Goal: Task Accomplishment & Management: Use online tool/utility

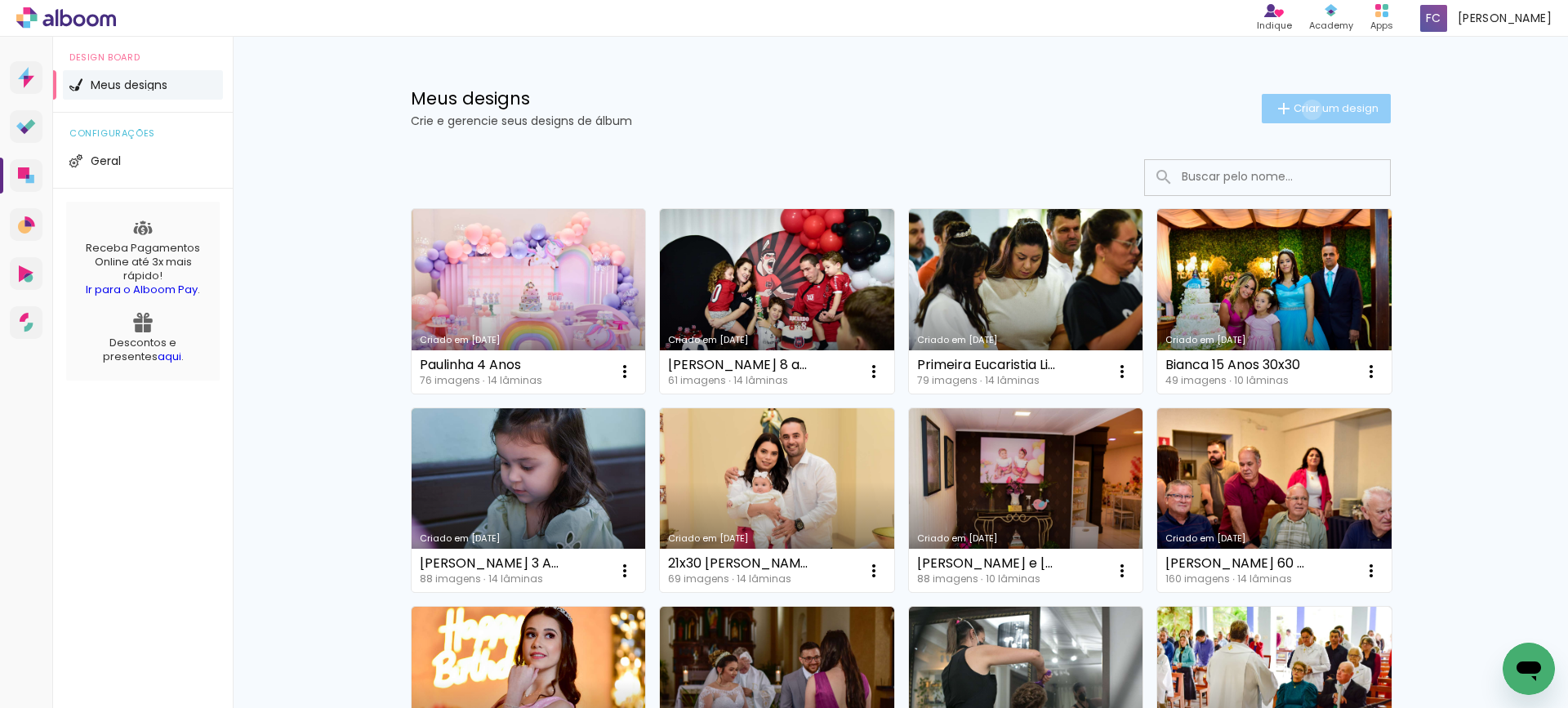
click at [1303, 109] on span "Criar um design" at bounding box center [1336, 108] width 85 height 11
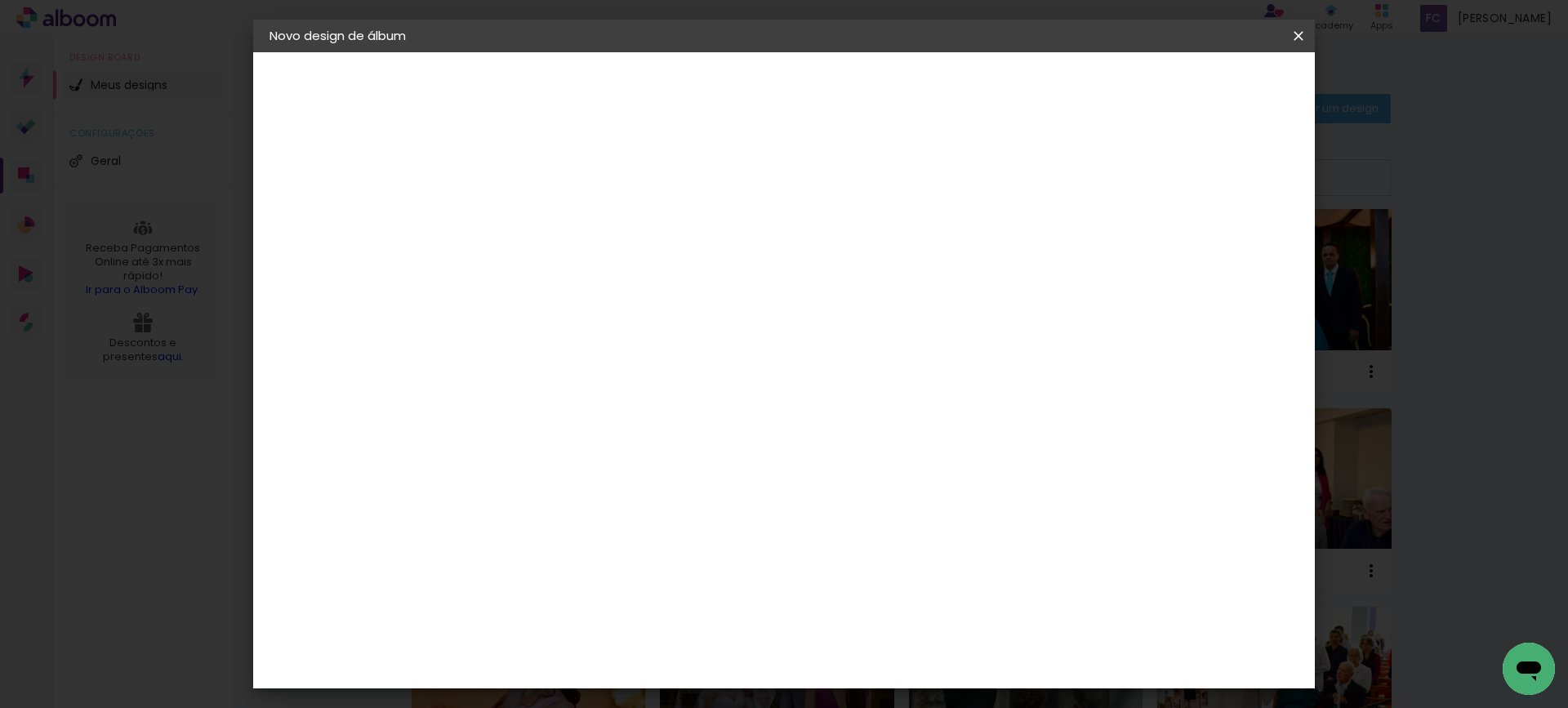
click at [536, 219] on input at bounding box center [536, 219] width 0 height 25
type input "i"
type input "instagram [PERSON_NAME]"
type paper-input "instagram [PERSON_NAME]"
click at [0, 0] on slot "Avançar" at bounding box center [0, 0] width 0 height 0
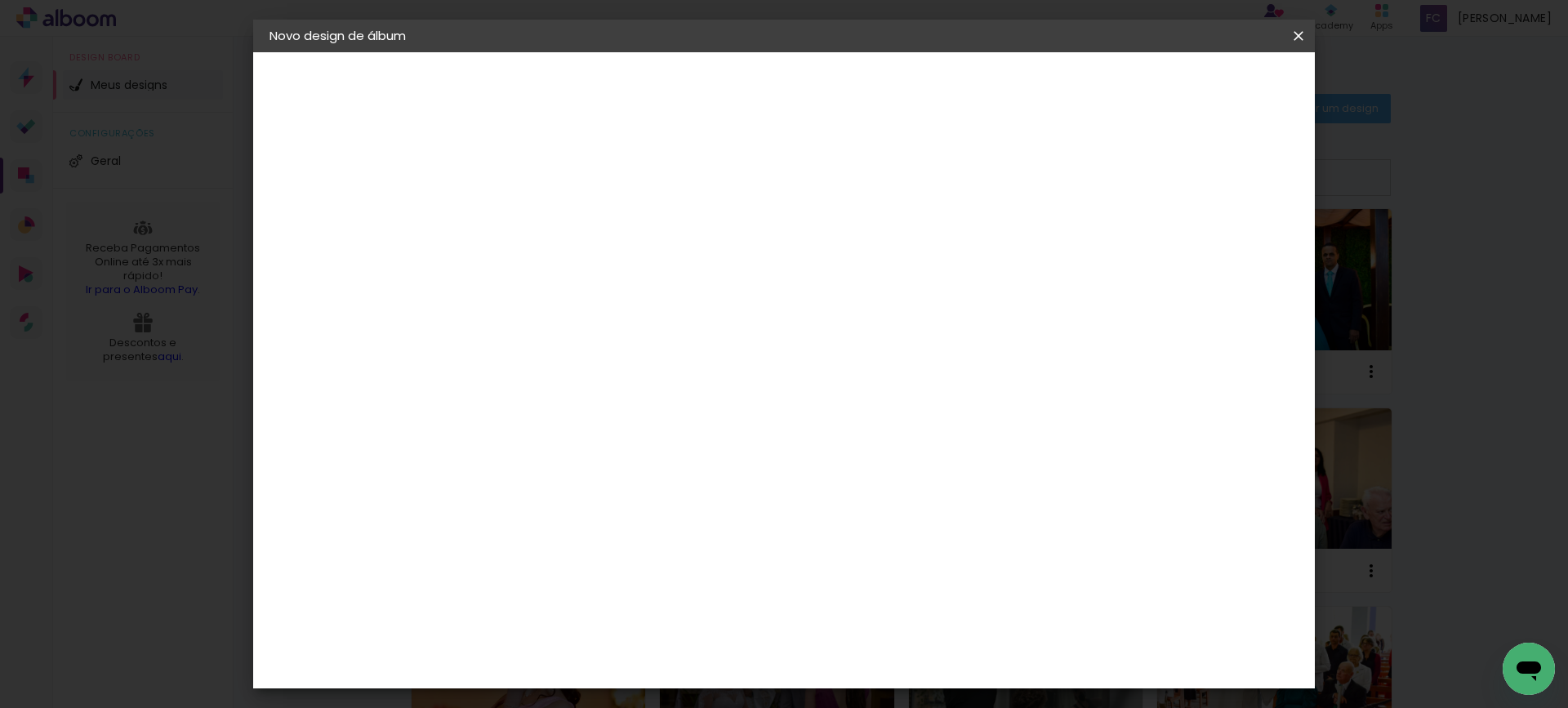
scroll to position [81, 0]
click at [0, 0] on slot "Tamanho Livre" at bounding box center [0, 0] width 0 height 0
click at [0, 0] on slot "Avançar" at bounding box center [0, 0] width 0 height 0
drag, startPoint x: 869, startPoint y: 530, endPoint x: 887, endPoint y: 528, distance: 18.1
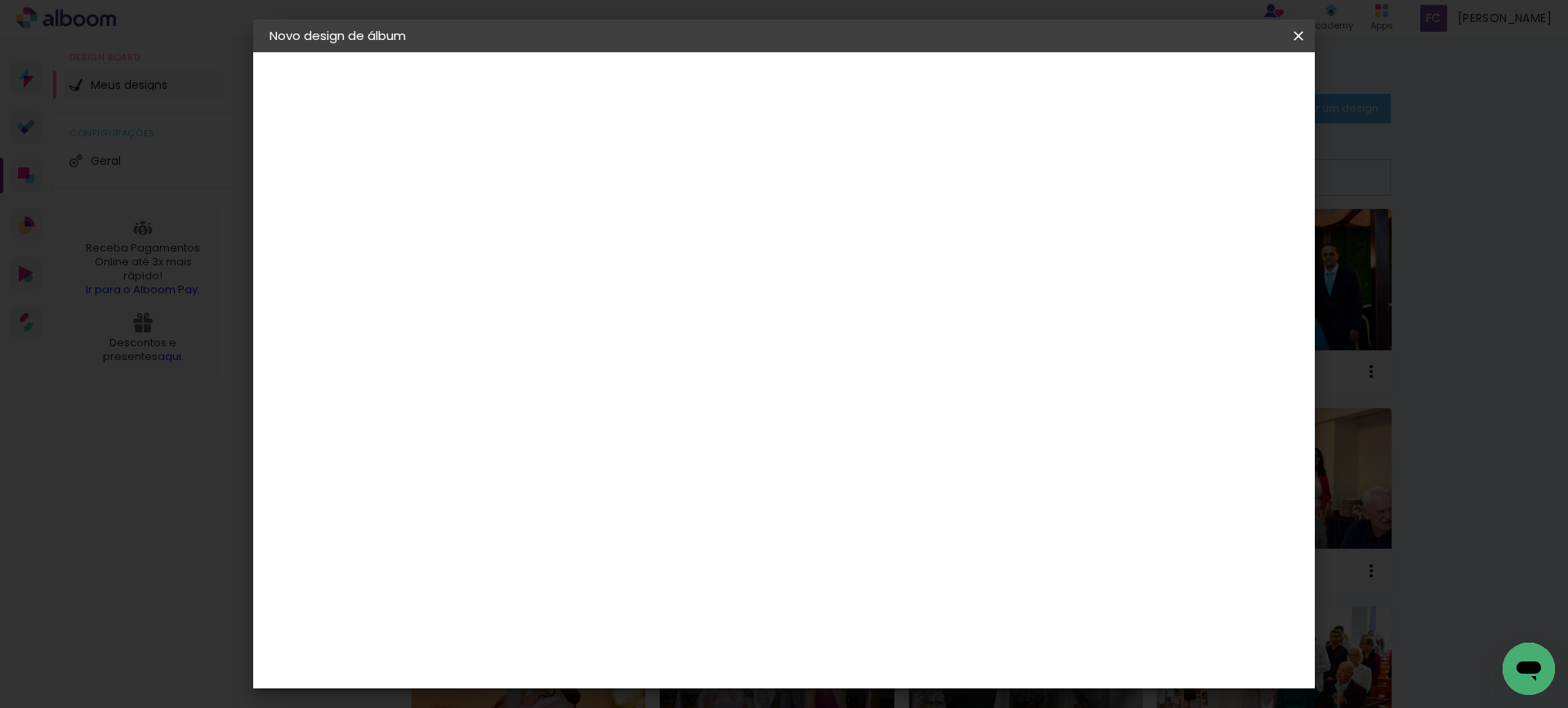
click at [887, 528] on input "60" at bounding box center [874, 526] width 42 height 24
click at [892, 534] on input "110" at bounding box center [874, 536] width 42 height 24
type input "11"
type paper-input "11"
drag, startPoint x: 741, startPoint y: 517, endPoint x: 723, endPoint y: 517, distance: 18.0
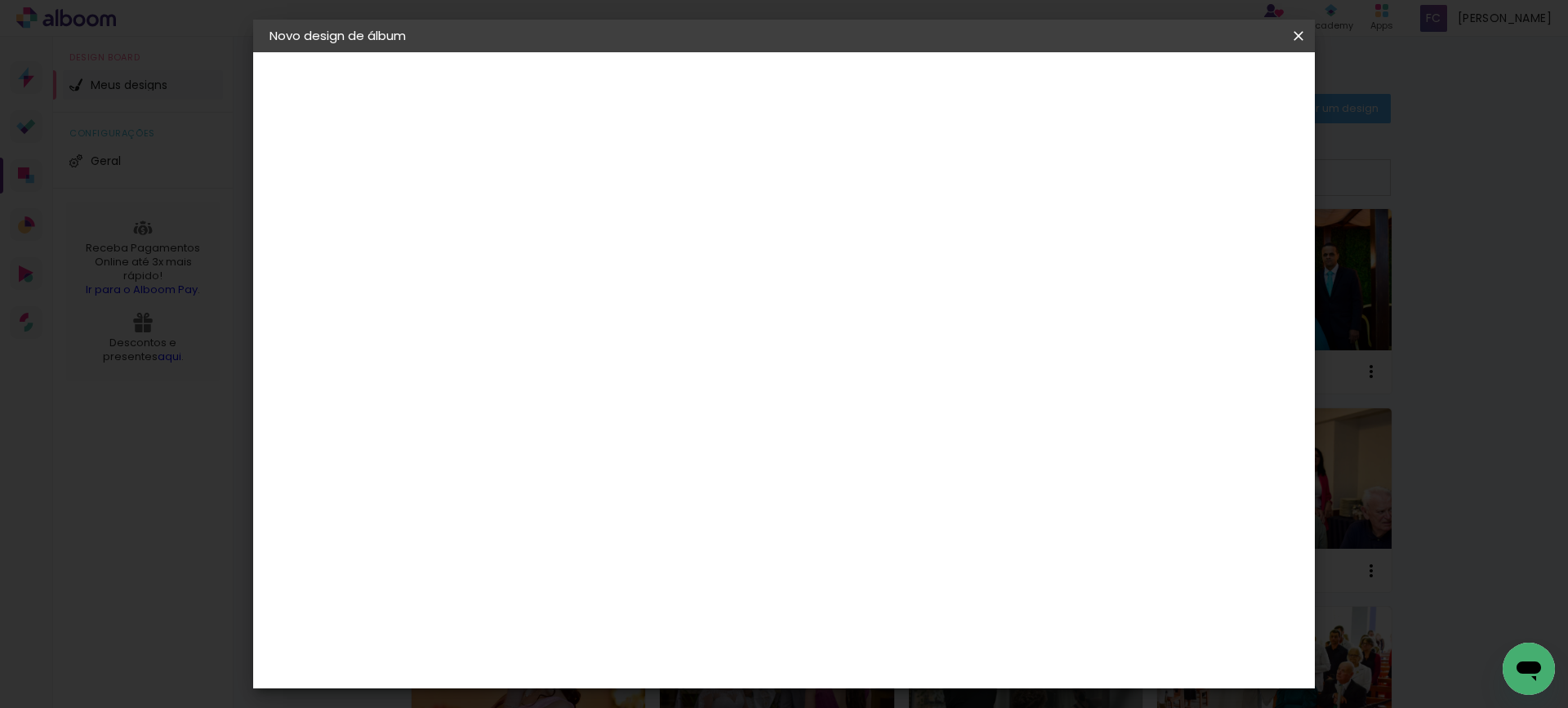
click at [723, 517] on input "30" at bounding box center [724, 524] width 42 height 24
type input "9"
type paper-input "9"
click at [1092, 90] on span "Iniciar design" at bounding box center [1055, 86] width 74 height 12
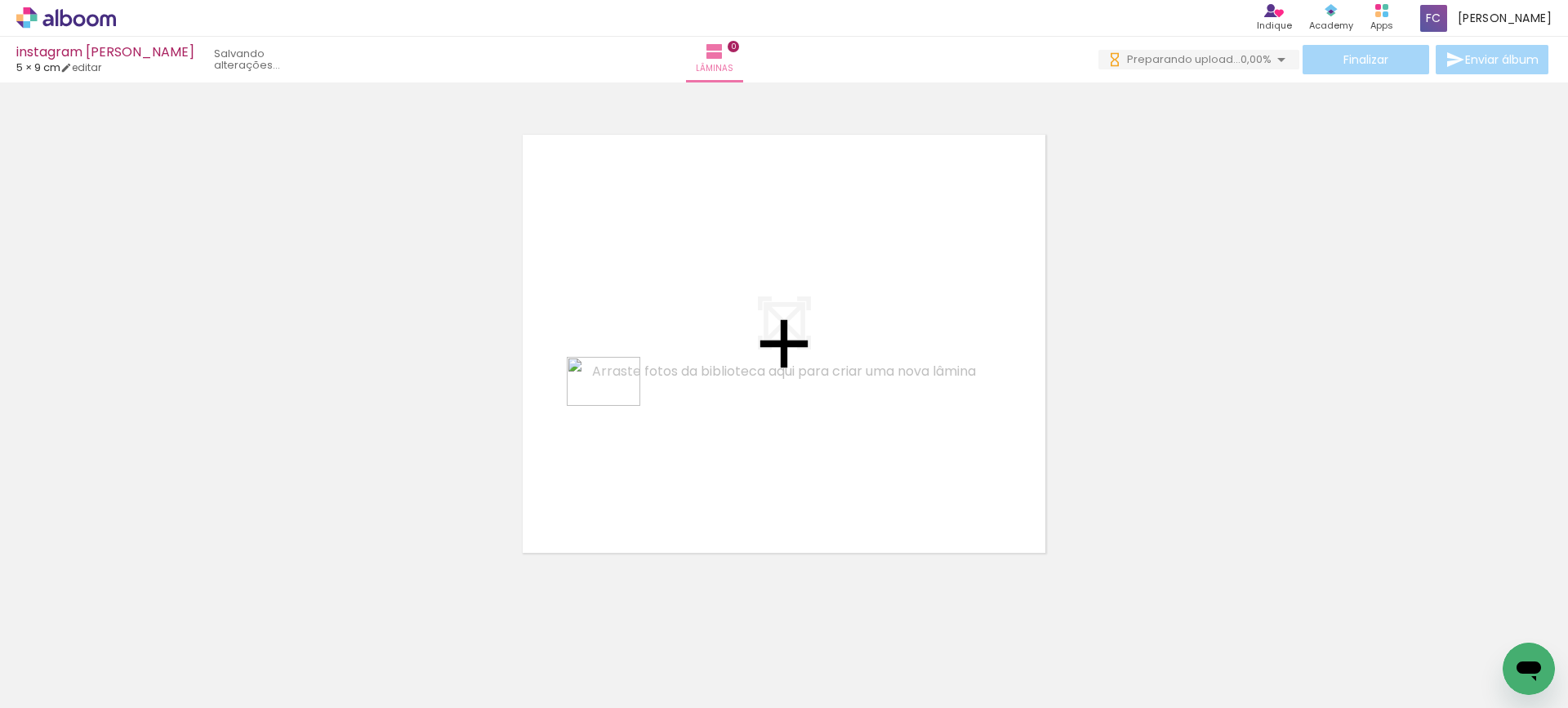
drag, startPoint x: 449, startPoint y: 671, endPoint x: 616, endPoint y: 405, distance: 314.1
click at [616, 405] on quentale-workspace at bounding box center [784, 354] width 1568 height 708
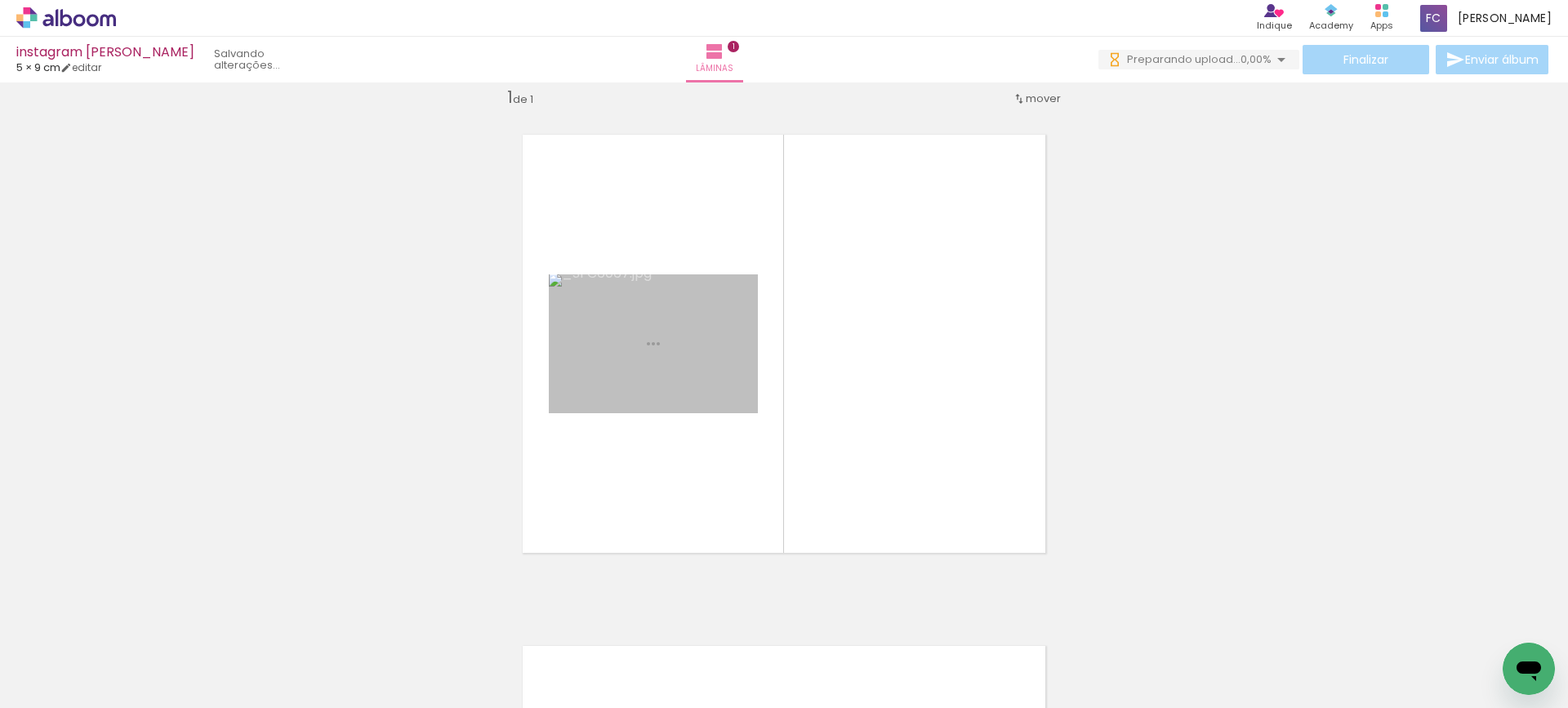
scroll to position [21, 0]
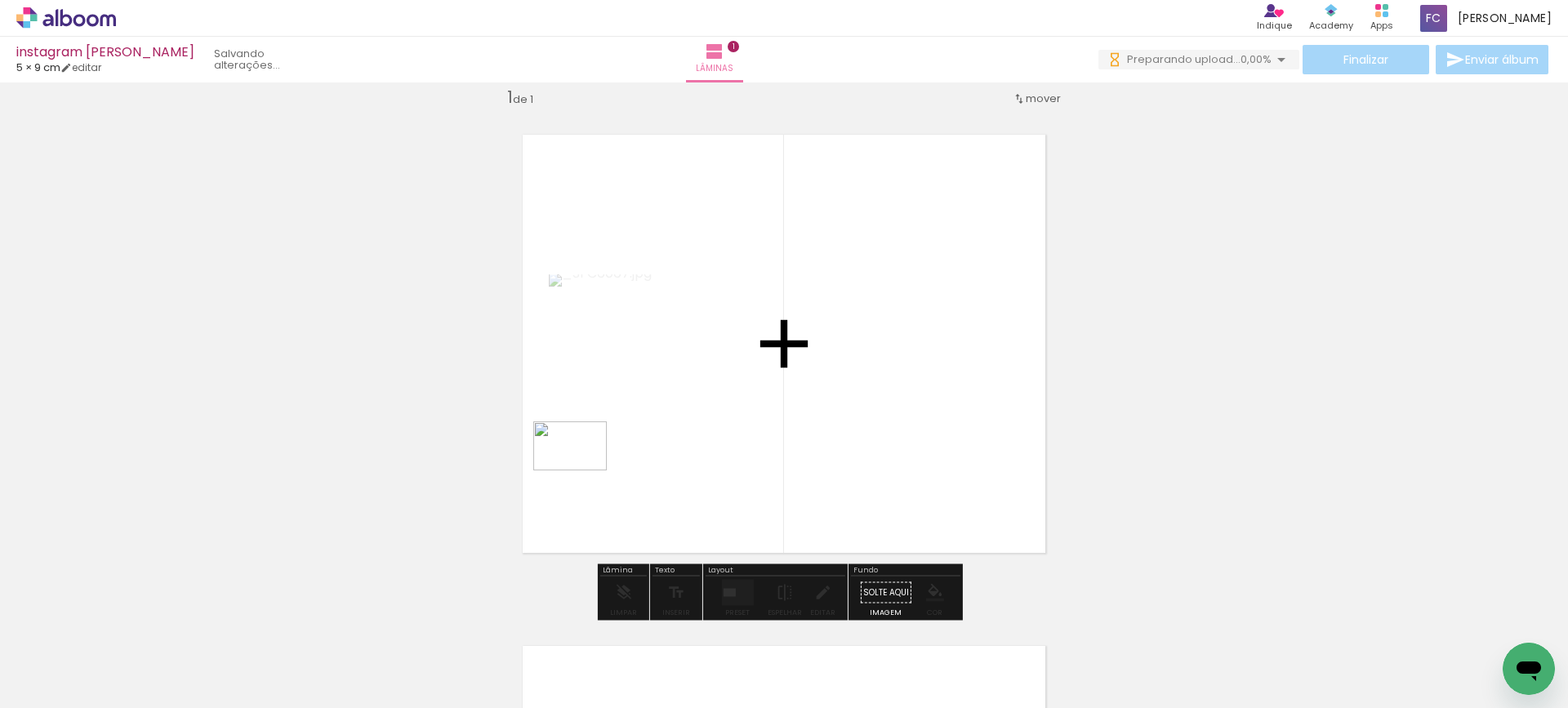
drag, startPoint x: 344, startPoint y: 651, endPoint x: 585, endPoint y: 469, distance: 302.0
click at [585, 469] on quentale-workspace at bounding box center [784, 354] width 1568 height 708
drag, startPoint x: 253, startPoint y: 656, endPoint x: 640, endPoint y: 480, distance: 425.1
click at [640, 480] on quentale-workspace at bounding box center [784, 354] width 1568 height 708
drag, startPoint x: 165, startPoint y: 662, endPoint x: 870, endPoint y: 405, distance: 750.4
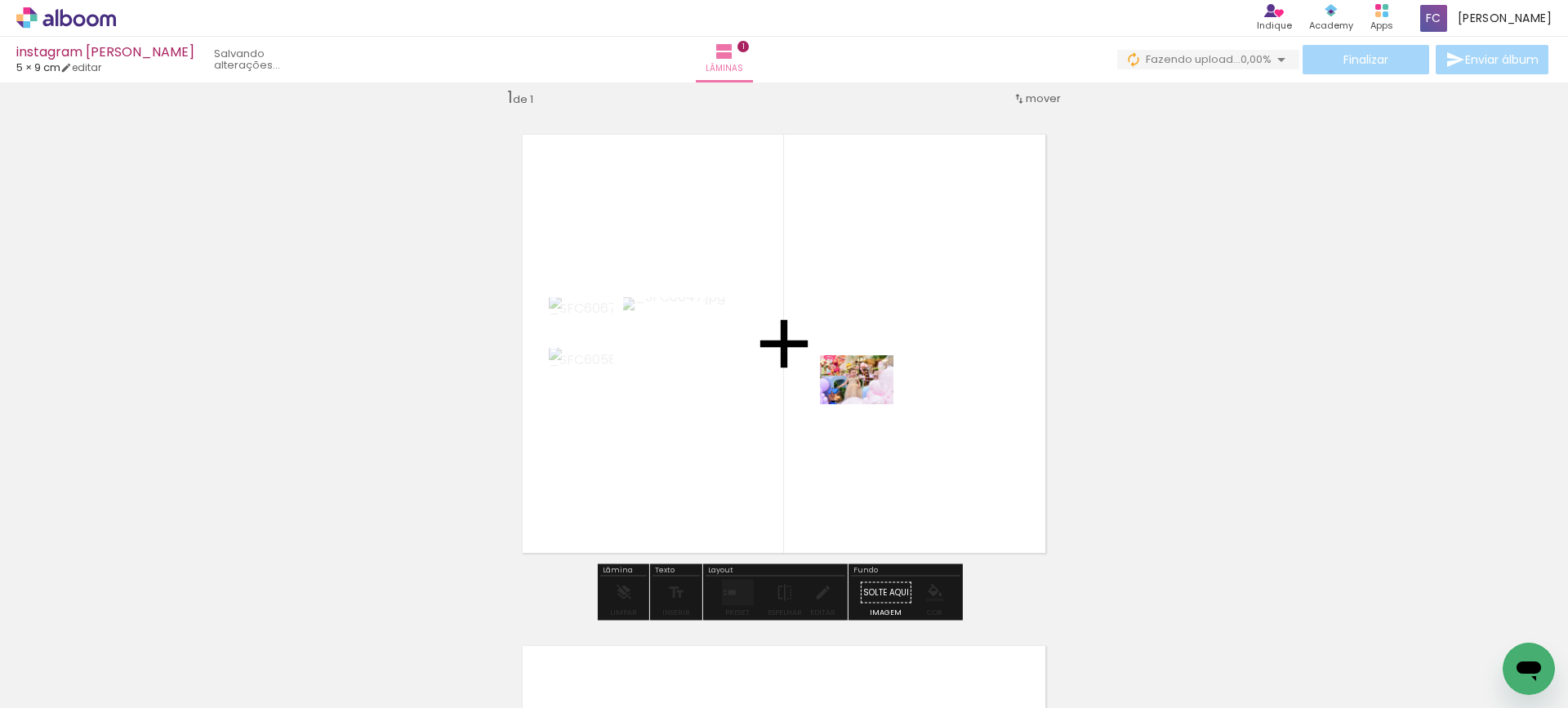
click at [870, 405] on quentale-workspace at bounding box center [784, 354] width 1568 height 708
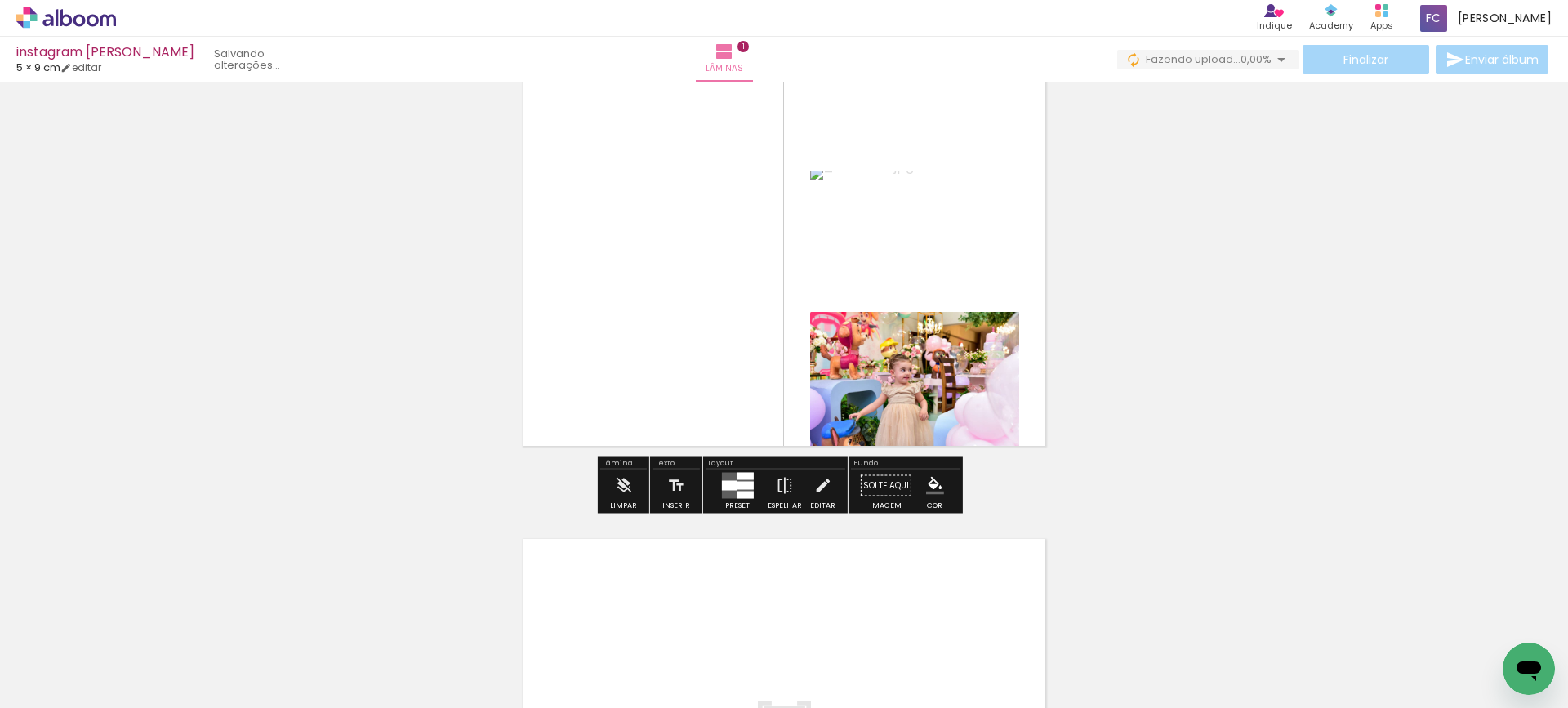
scroll to position [103, 0]
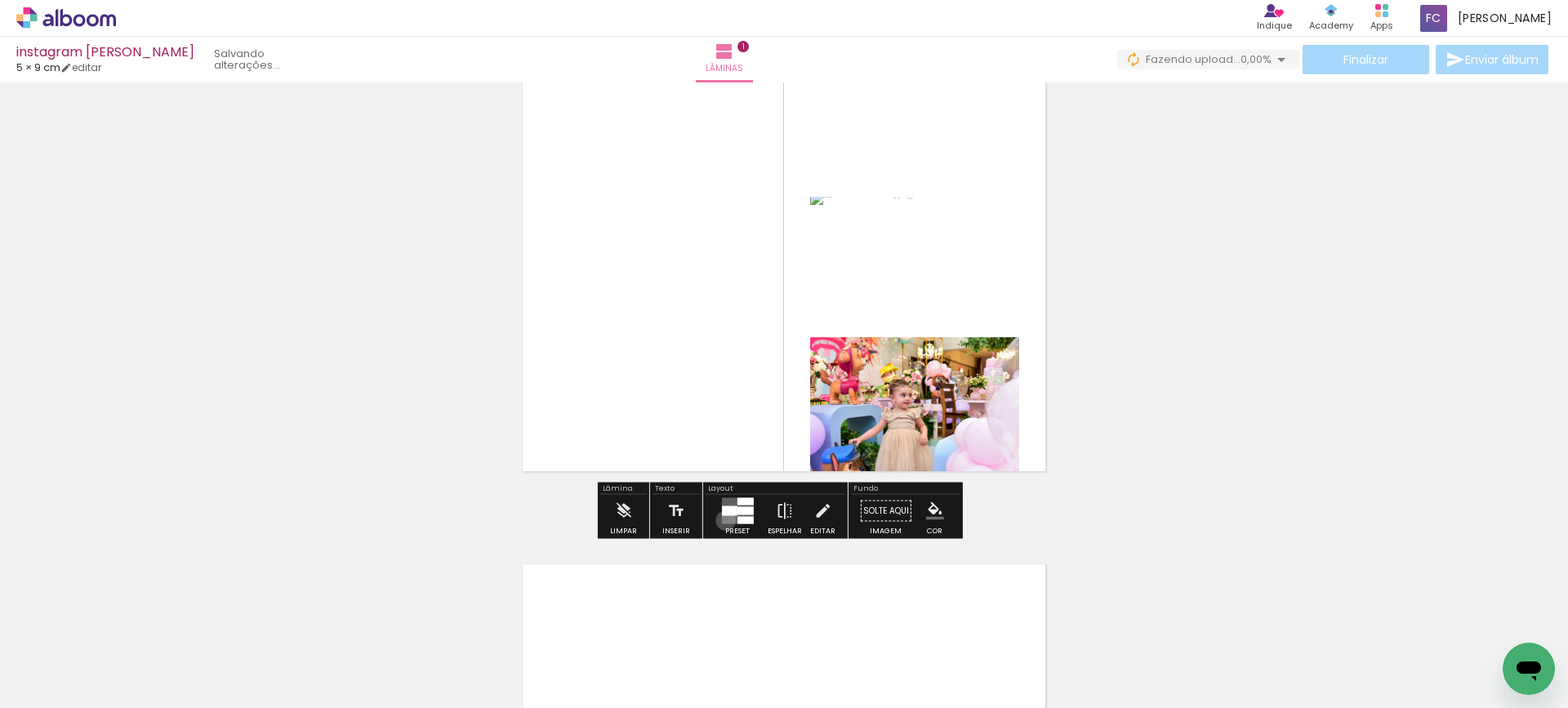
click at [722, 520] on quentale-layouter at bounding box center [737, 510] width 32 height 26
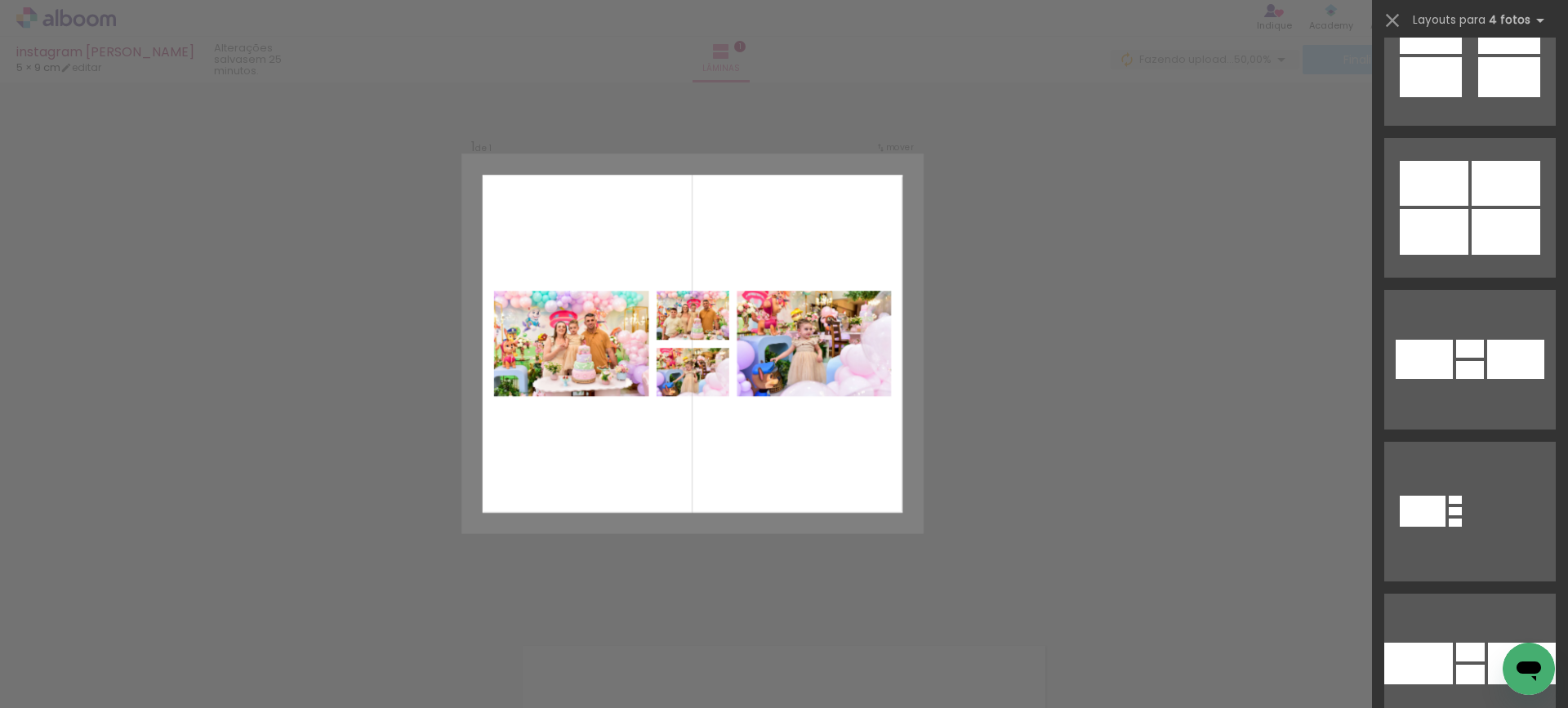
scroll to position [3102, 0]
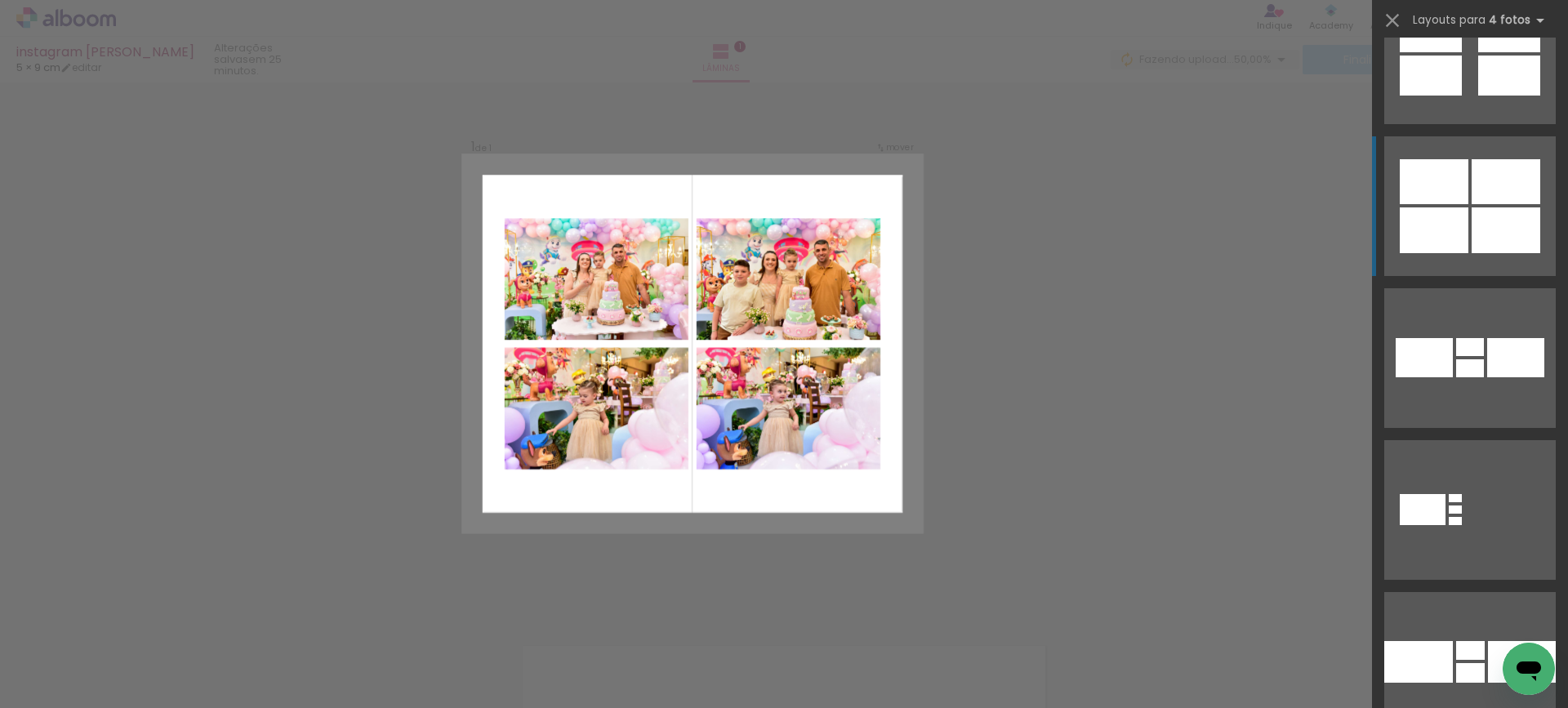
click at [1454, 215] on div at bounding box center [1434, 230] width 69 height 46
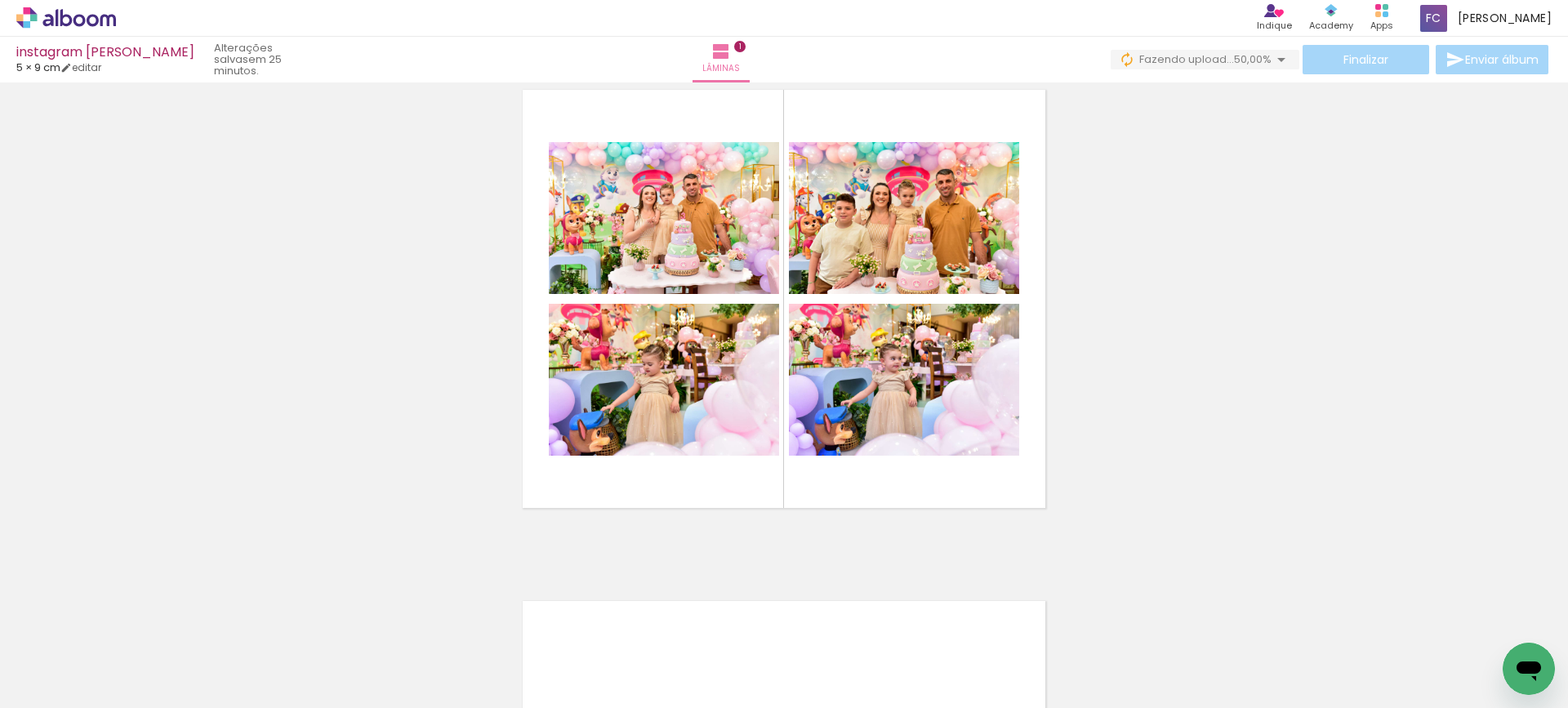
scroll to position [103, 0]
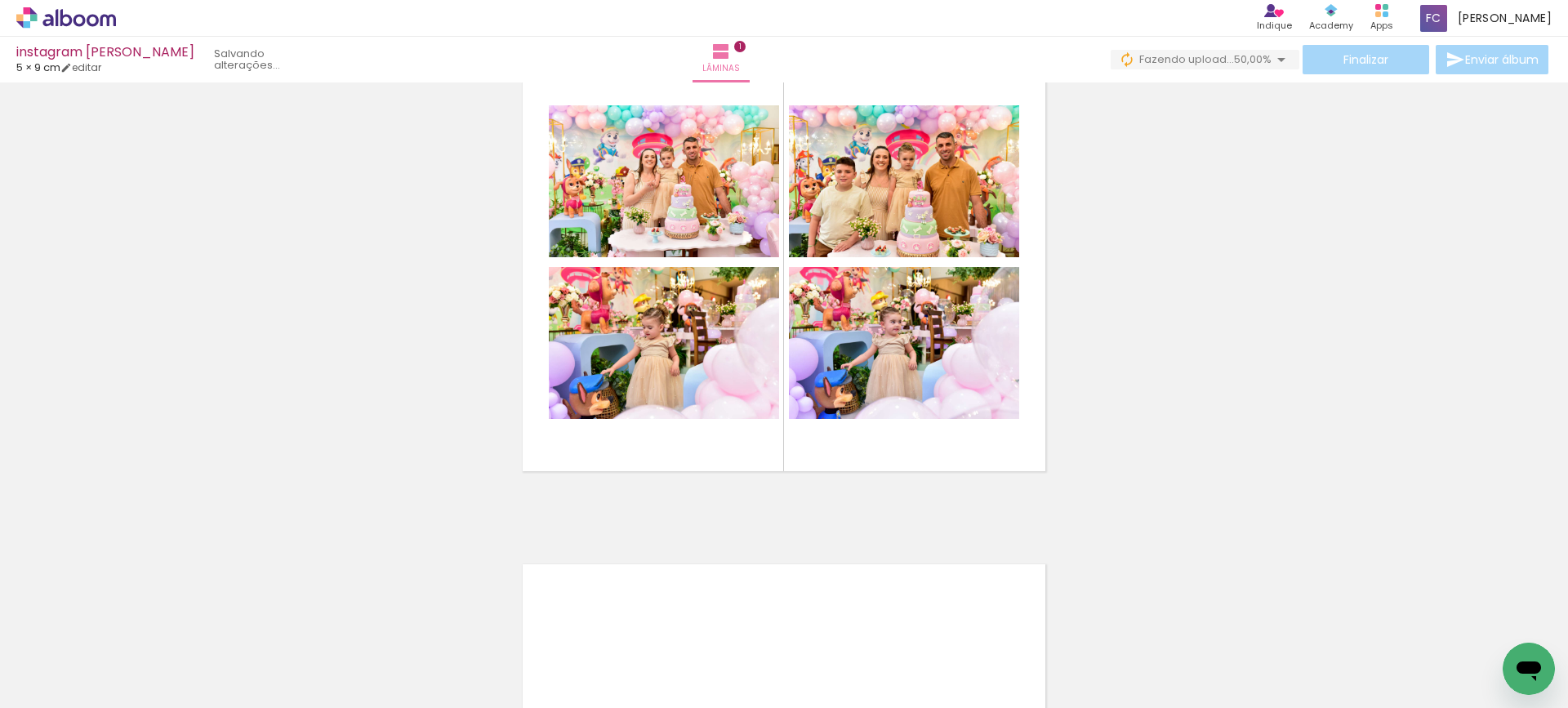
click at [1340, 59] on div "Finalizar Enviar álbum" at bounding box center [1332, 59] width 441 height 30
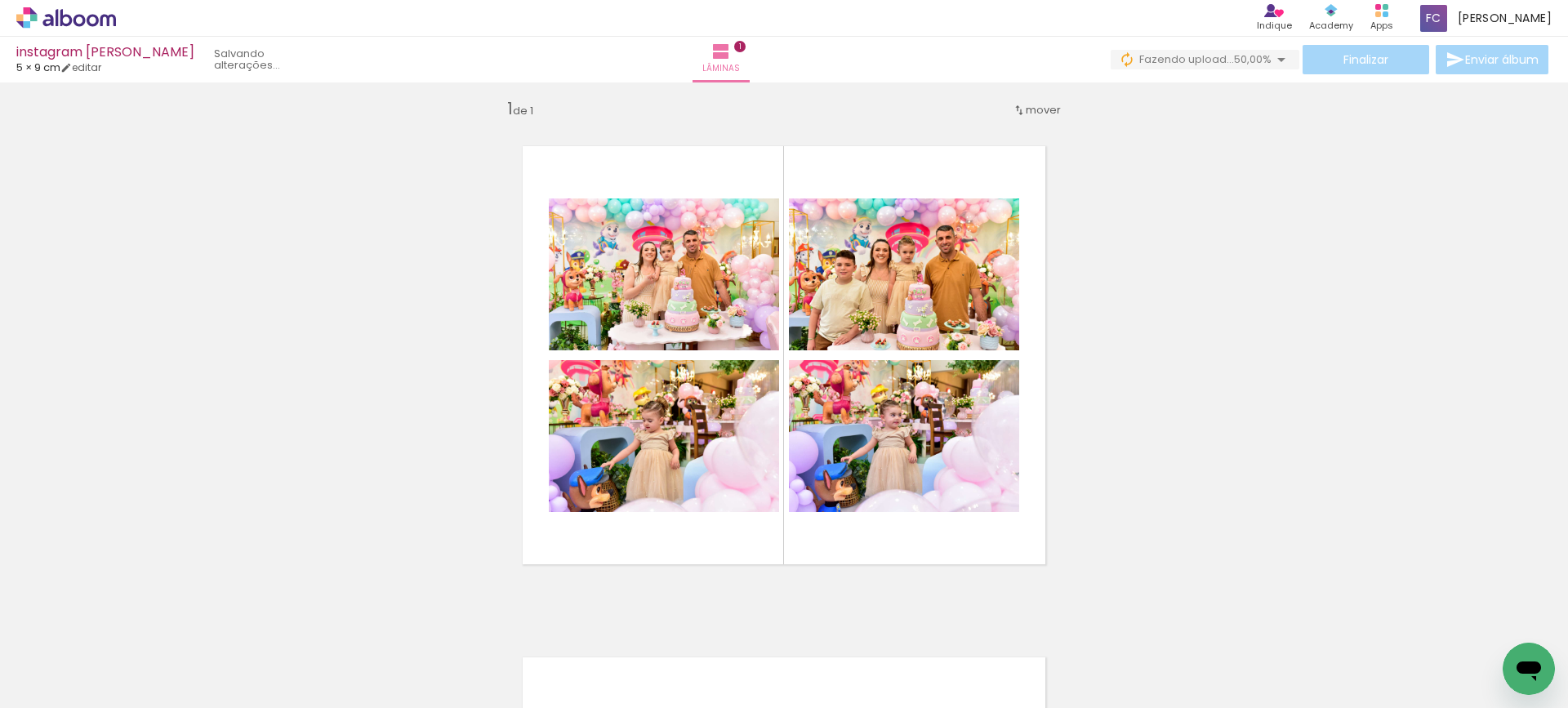
scroll to position [0, 0]
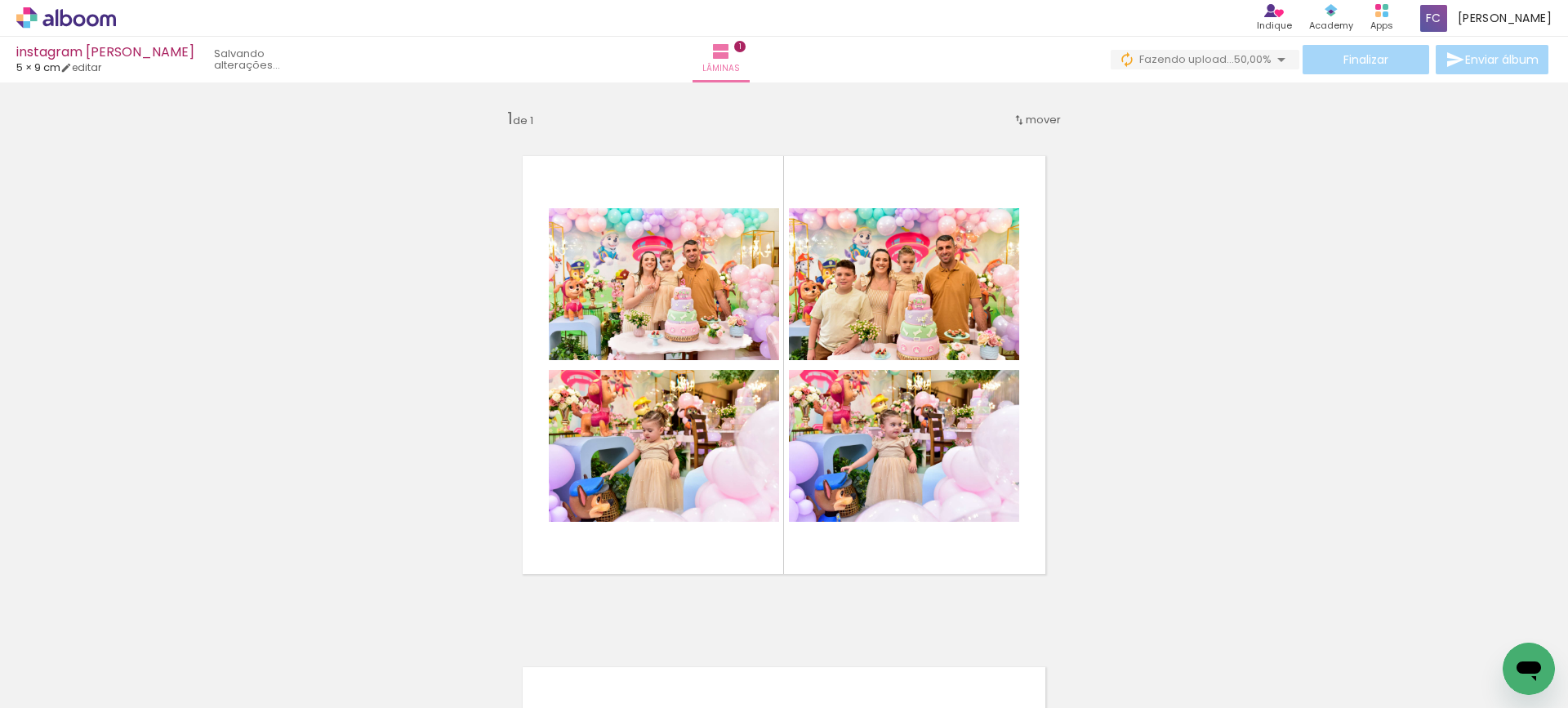
click at [1356, 60] on div "Finalizar Enviar álbum" at bounding box center [1332, 59] width 441 height 30
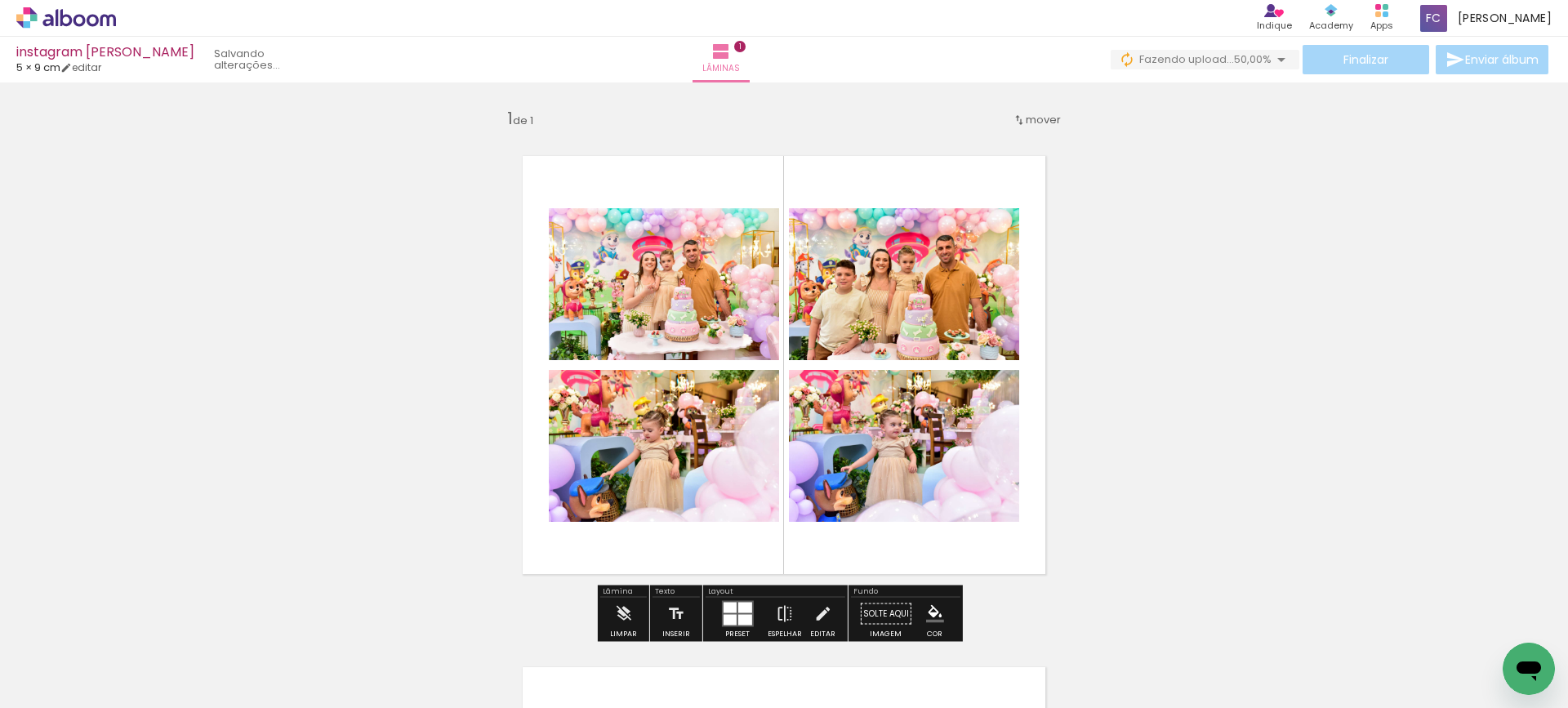
click at [1166, 308] on div "Inserir lâmina 1 de 1" at bounding box center [784, 600] width 1568 height 1023
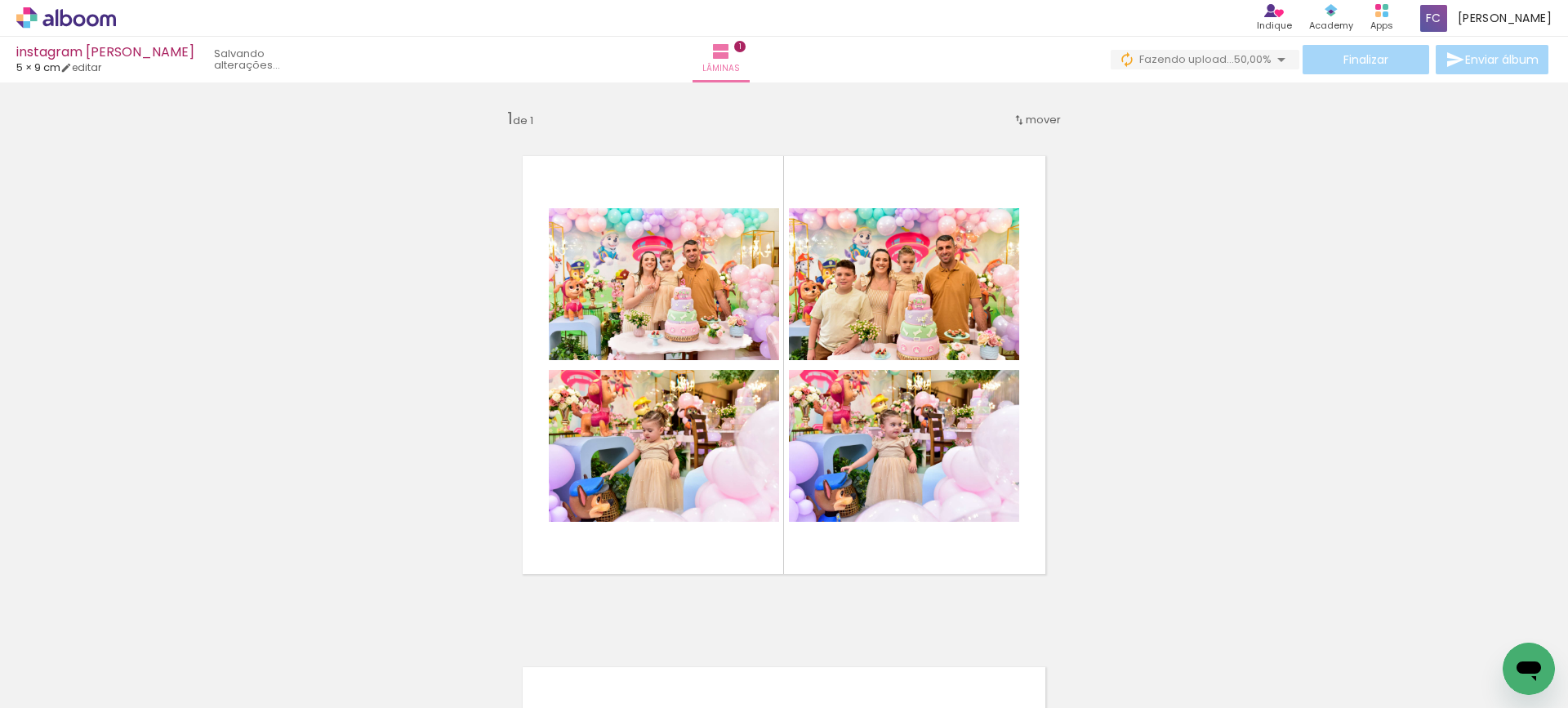
click at [1350, 68] on div "Finalizar Enviar álbum" at bounding box center [1332, 59] width 441 height 30
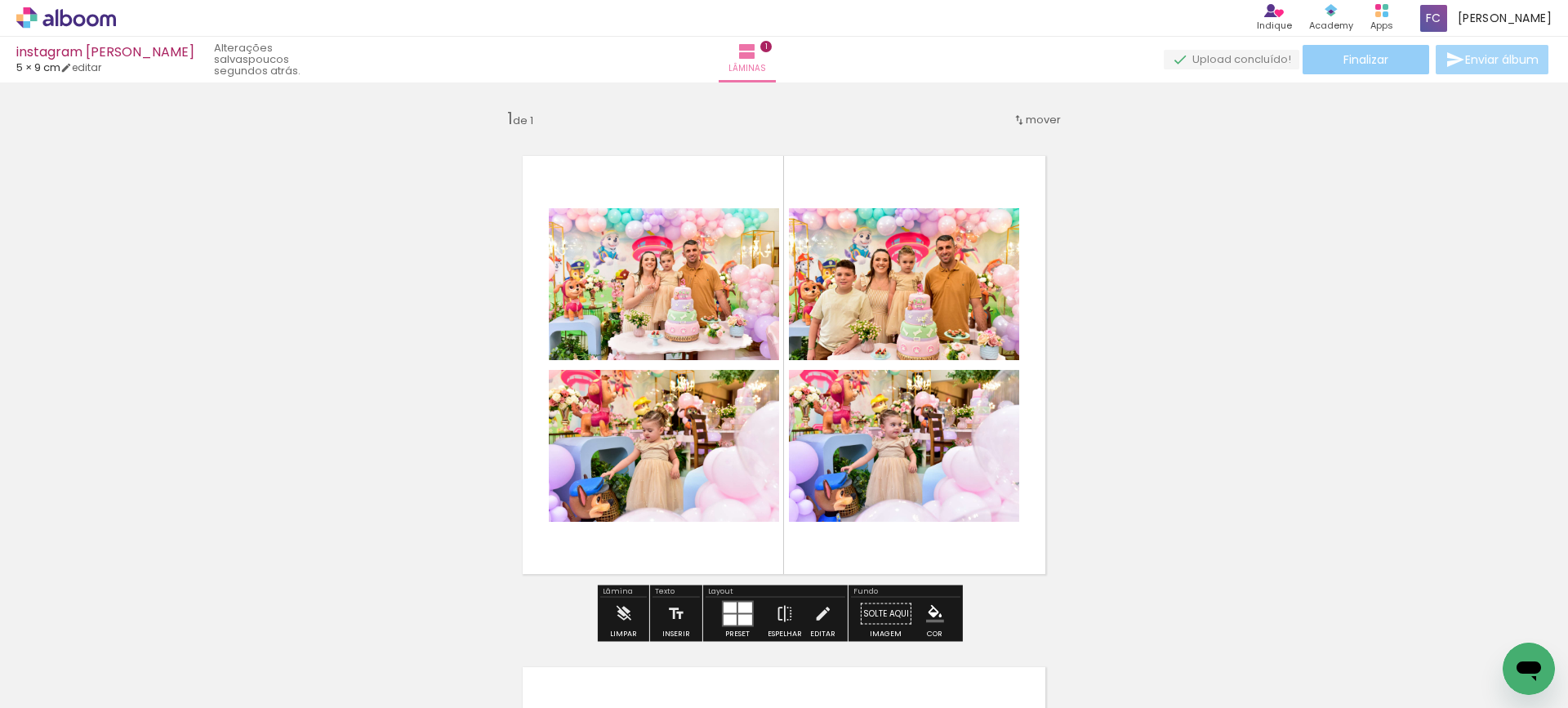
click at [1356, 64] on span "Finalizar" at bounding box center [1366, 59] width 45 height 12
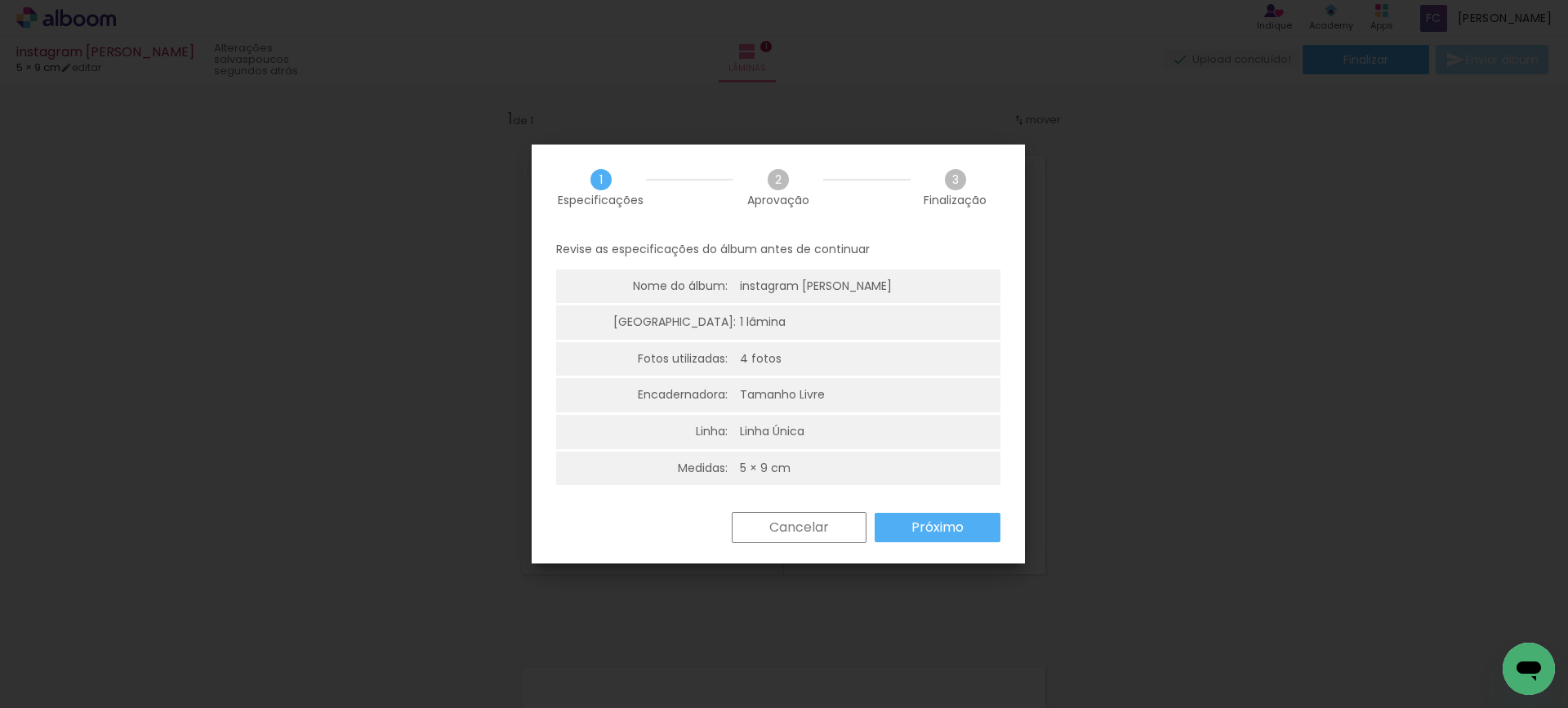
click at [0, 0] on slot "Próximo" at bounding box center [0, 0] width 0 height 0
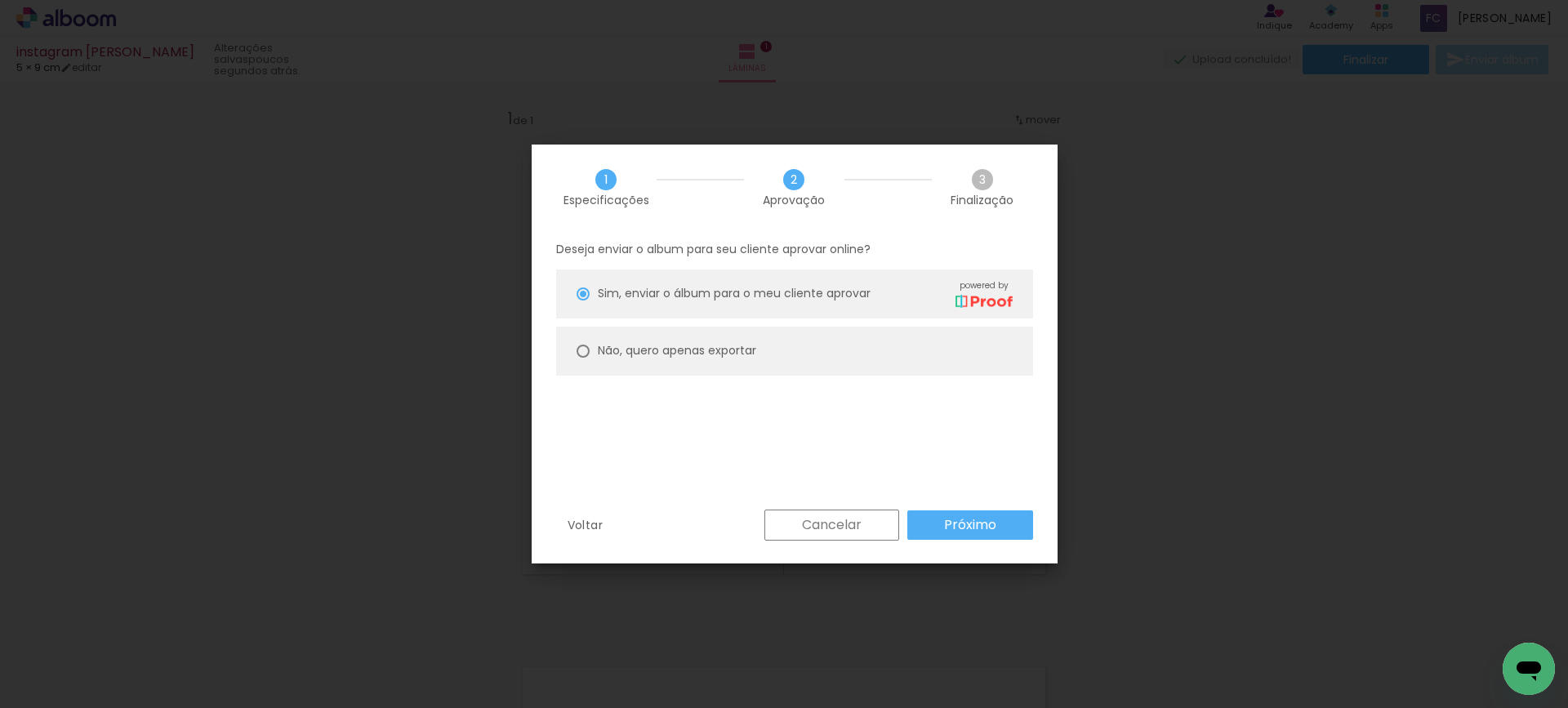
click at [588, 347] on div at bounding box center [583, 351] width 13 height 13
type paper-radio-button "on"
click at [0, 0] on slot "Próximo" at bounding box center [0, 0] width 0 height 0
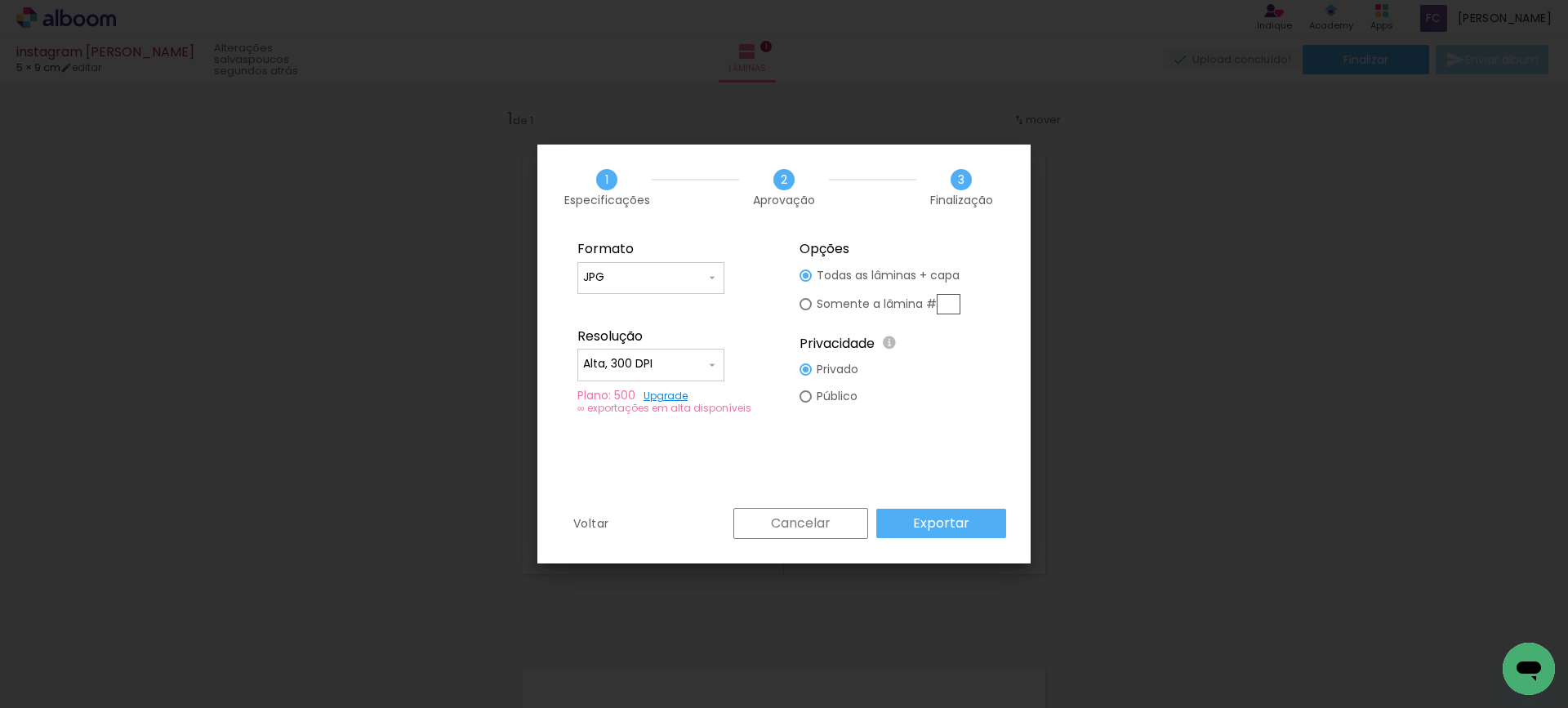
type input "Alta, 300 DPI"
click at [0, 0] on slot "Exportar" at bounding box center [0, 0] width 0 height 0
